Goal: Navigation & Orientation: Find specific page/section

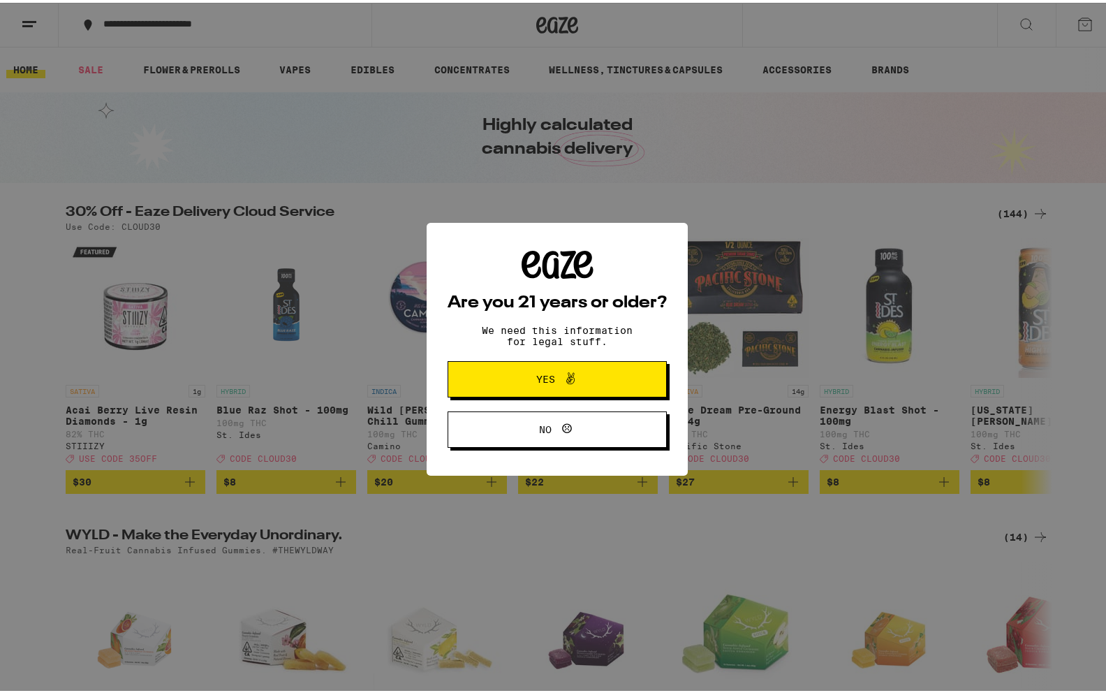
click at [507, 385] on span "Yes" at bounding box center [557, 376] width 106 height 18
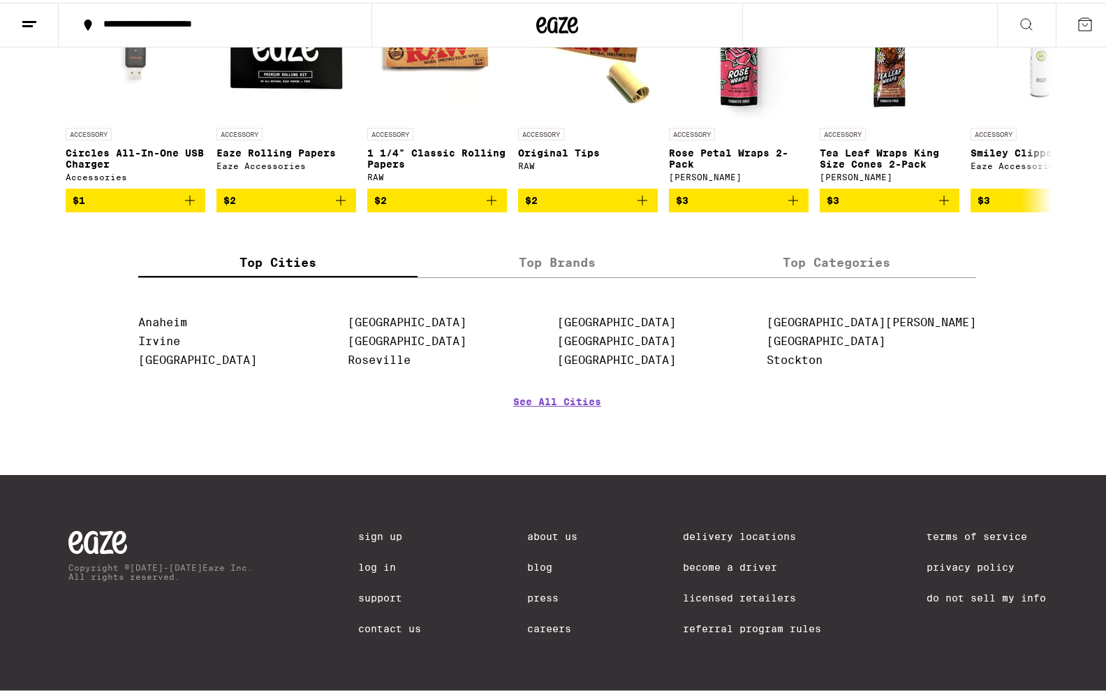
click at [715, 528] on div "Delivery Locations Become a Driver Licensed Retailers Referral Program Rules" at bounding box center [752, 589] width 138 height 123
click at [712, 528] on link "Delivery Locations" at bounding box center [752, 533] width 138 height 11
